Goal: Transaction & Acquisition: Purchase product/service

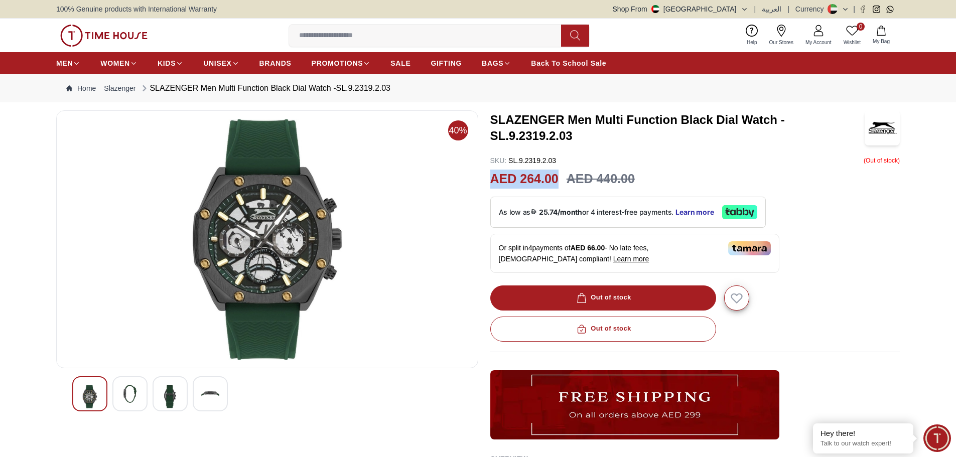
drag, startPoint x: 488, startPoint y: 177, endPoint x: 562, endPoint y: 180, distance: 73.9
click at [562, 180] on div "40% SLAZENGER Men Multi Function Black Dial Watch -SL.9.2319.2.03 SKU : SL.9.23…" at bounding box center [478, 340] width 844 height 461
click at [334, 198] on img at bounding box center [267, 239] width 405 height 241
click at [931, 243] on section "40% SLAZENGER Men Multi Function Black Dial Watch -SL.9.2319.2.03 SKU : SL.9.23…" at bounding box center [478, 371] width 956 height 522
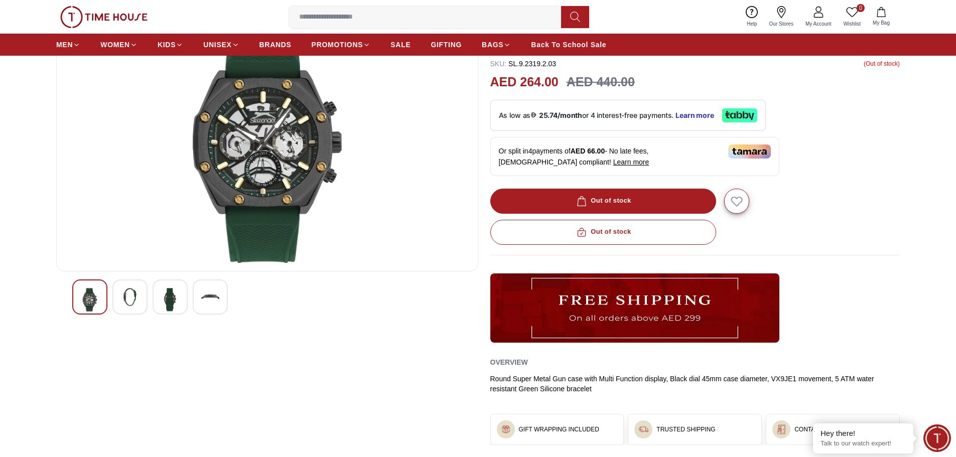
scroll to position [251, 0]
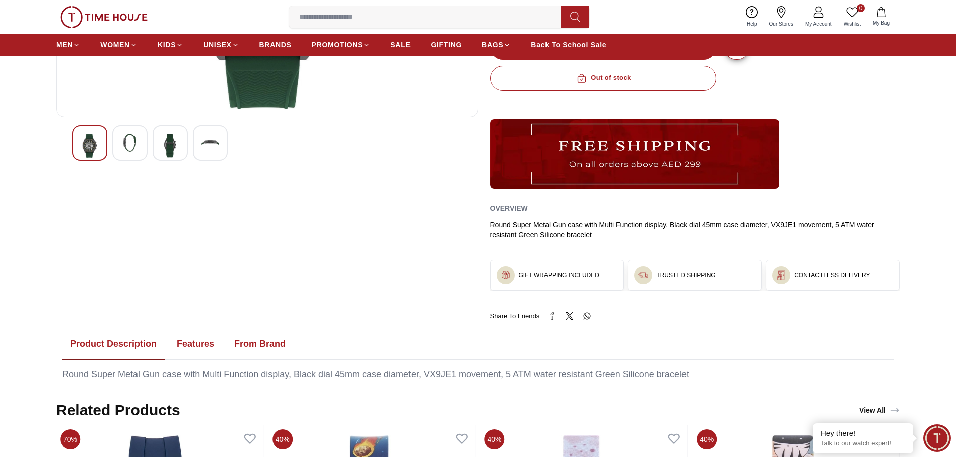
click at [92, 141] on img at bounding box center [90, 146] width 18 height 24
click at [173, 140] on img at bounding box center [170, 146] width 18 height 24
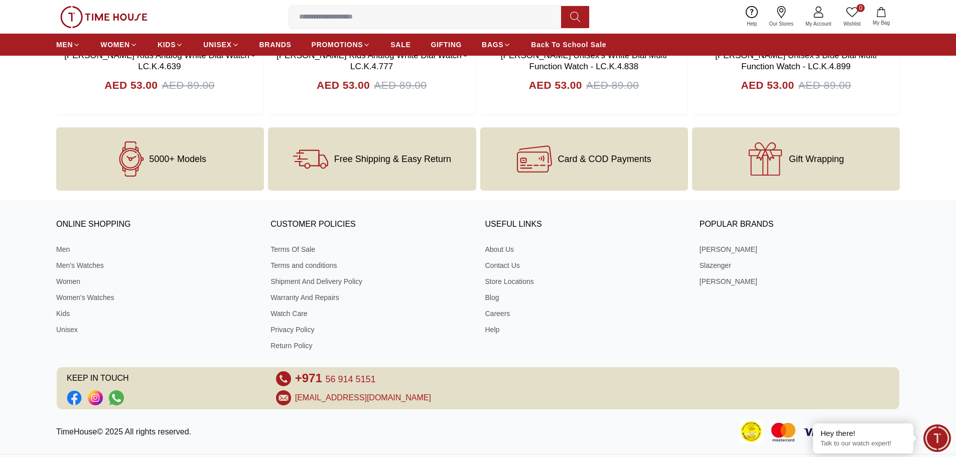
scroll to position [1114, 0]
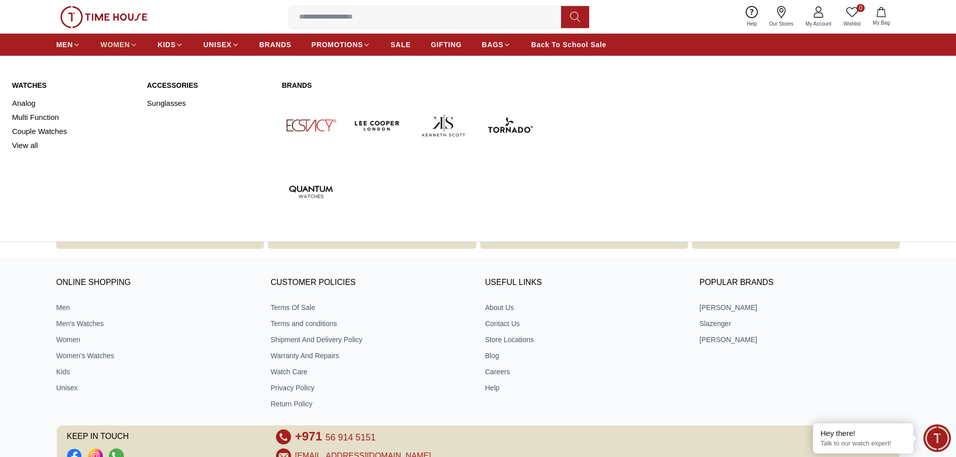
click at [125, 45] on span "WOMEN" at bounding box center [115, 45] width 30 height 10
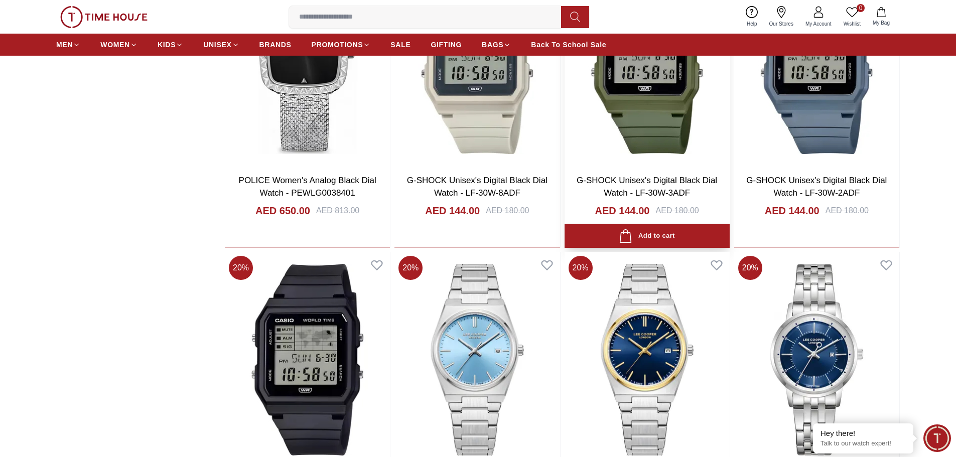
scroll to position [1355, 0]
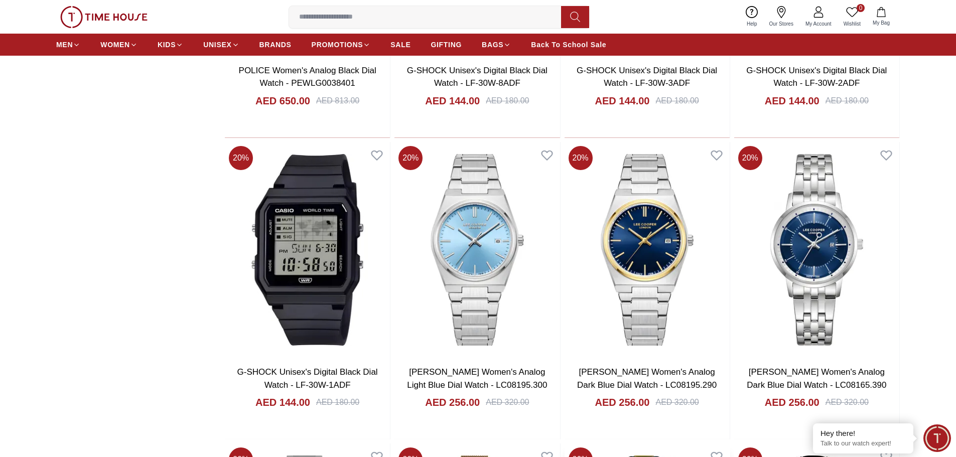
scroll to position [1205, 0]
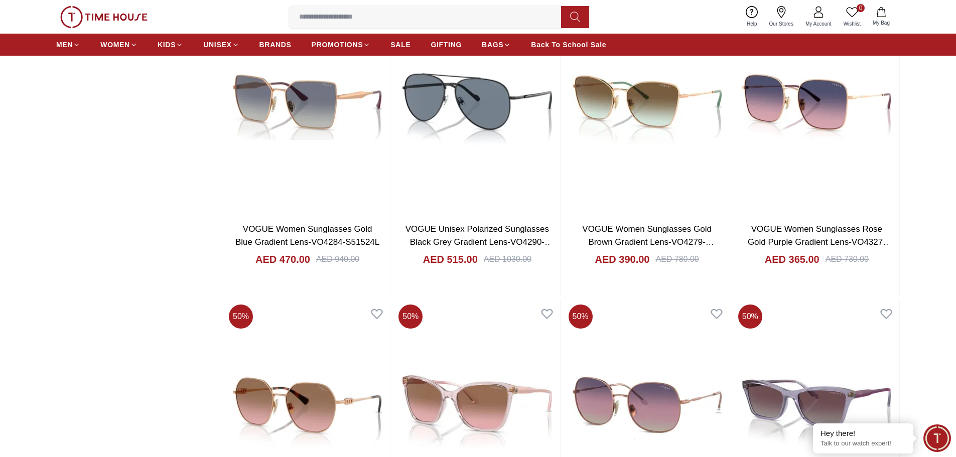
scroll to position [3313, 0]
